Goal: Information Seeking & Learning: Learn about a topic

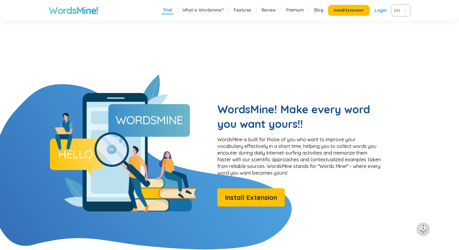
scroll to position [407, 0]
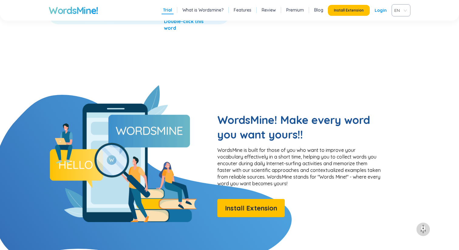
click at [106, 16] on p "From everywhere and anytime." at bounding box center [139, 12] width 169 height 7
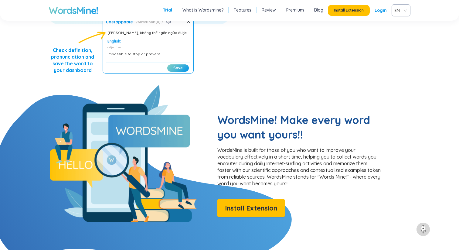
scroll to position [21, 0]
click at [185, 72] on button "Save" at bounding box center [178, 67] width 22 height 7
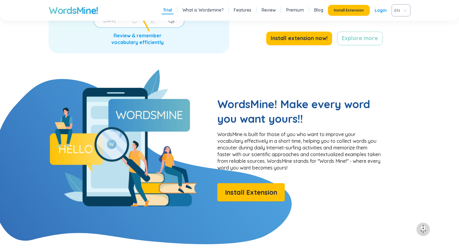
scroll to position [432, 0]
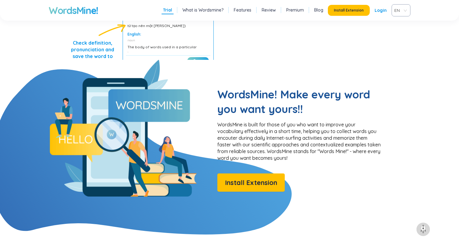
scroll to position [27, 0]
click at [206, 64] on button "Save" at bounding box center [198, 60] width 22 height 7
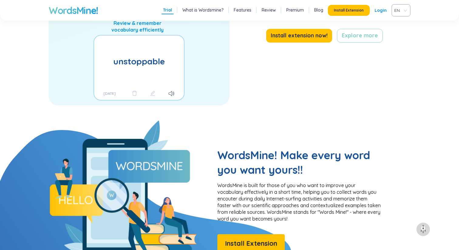
scroll to position [0, 0]
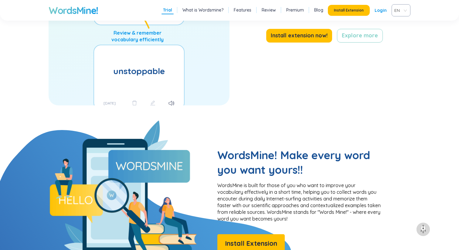
click at [162, 105] on div "vocabulary The body of words used in a particular language. [DATE] unstoppable …" at bounding box center [139, 30] width 181 height 152
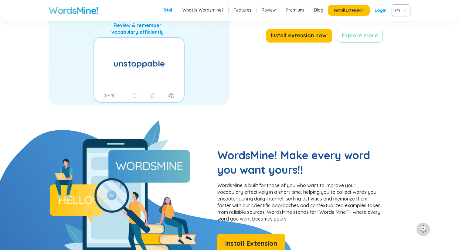
scroll to position [21, 0]
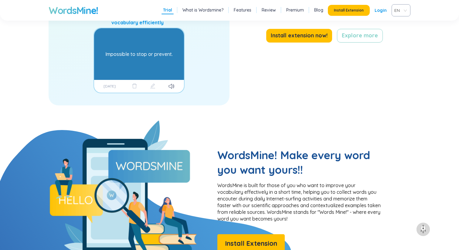
click at [155, 77] on div "Impossible to stop or prevent." at bounding box center [138, 54] width 67 height 46
click at [129, 80] on div "Impossible to stop or prevent." at bounding box center [139, 54] width 90 height 52
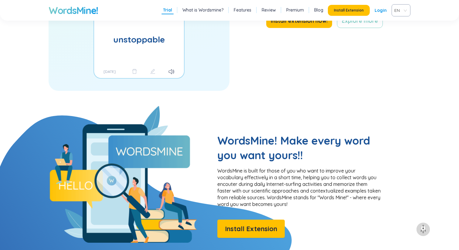
scroll to position [436, 0]
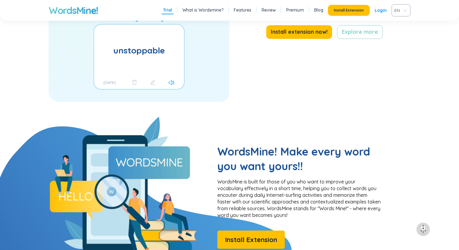
click at [172, 85] on icon at bounding box center [170, 82] width 3 height 5
click at [184, 102] on div "vocabulary The body of words used in a particular language. [DATE] unstoppable …" at bounding box center [139, 26] width 181 height 152
click at [185, 102] on div "vocabulary The body of words used in a particular language. [DATE] unstoppable …" at bounding box center [139, 26] width 181 height 152
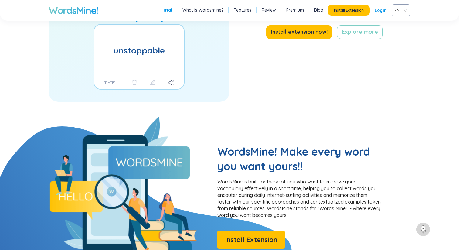
click at [217, 91] on div "vocabulary The body of words used in a particular language. [DATE] unstoppable …" at bounding box center [139, 26] width 181 height 152
click at [175, 85] on icon at bounding box center [172, 82] width 6 height 5
